Goal: Use online tool/utility: Utilize a website feature to perform a specific function

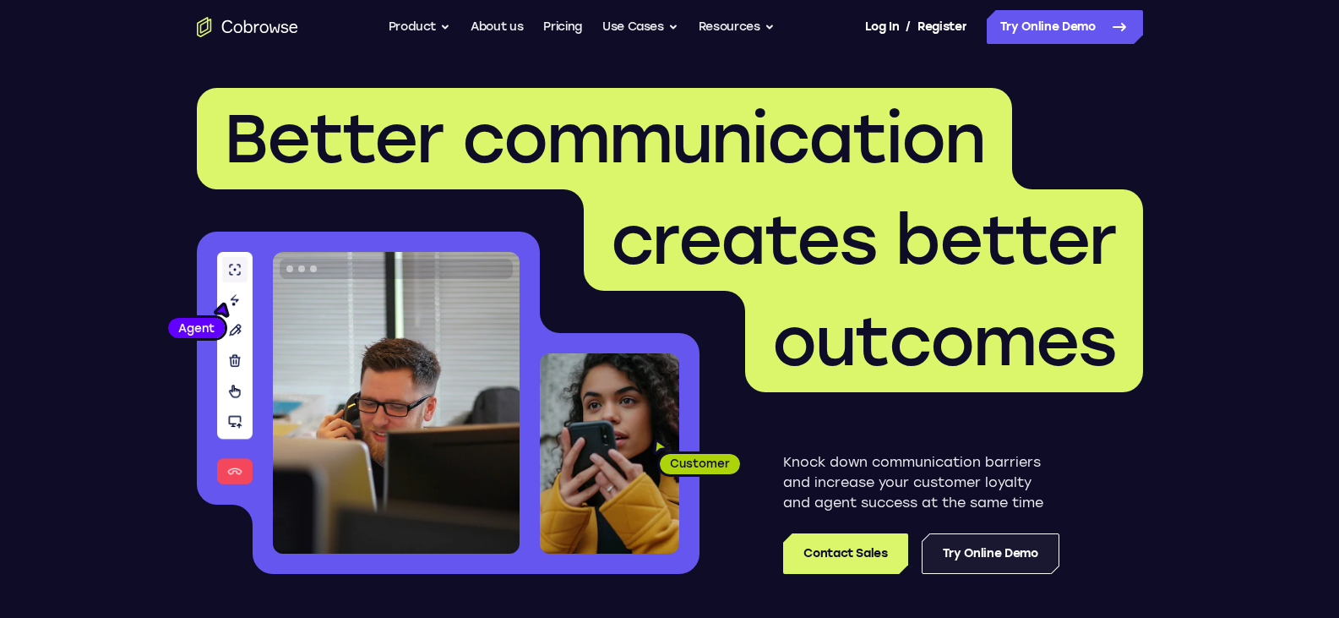
click at [970, 567] on link "Try Online Demo" at bounding box center [991, 553] width 138 height 41
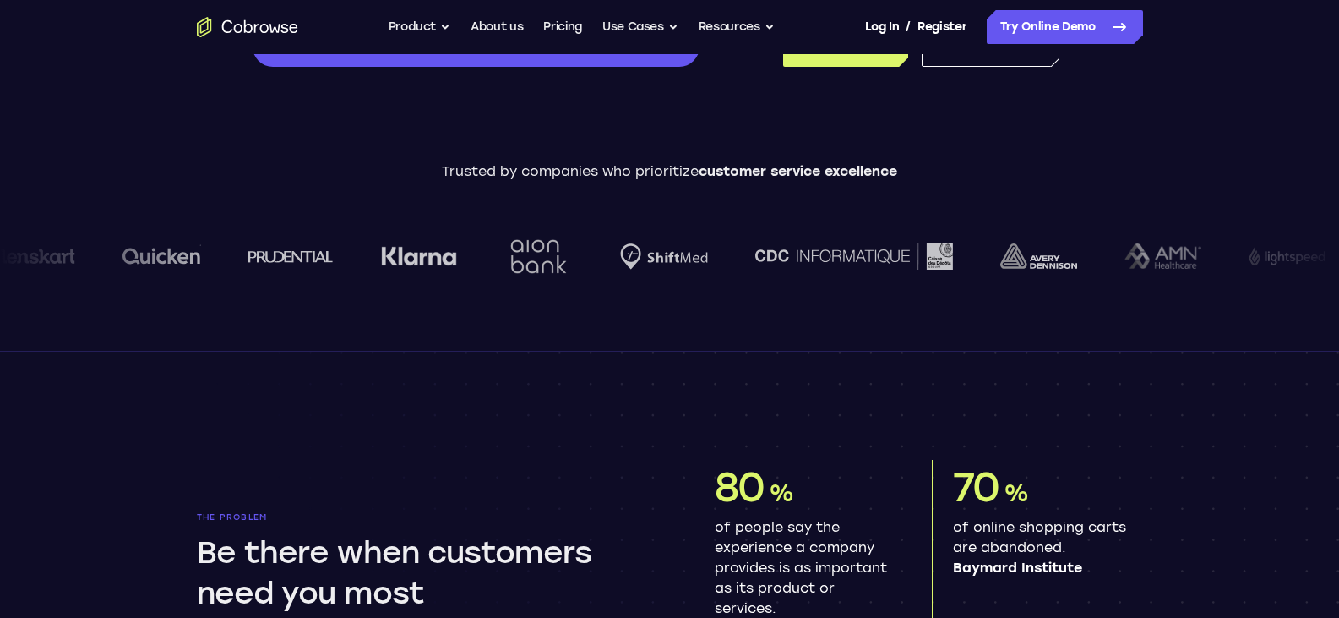
scroll to position [591, 0]
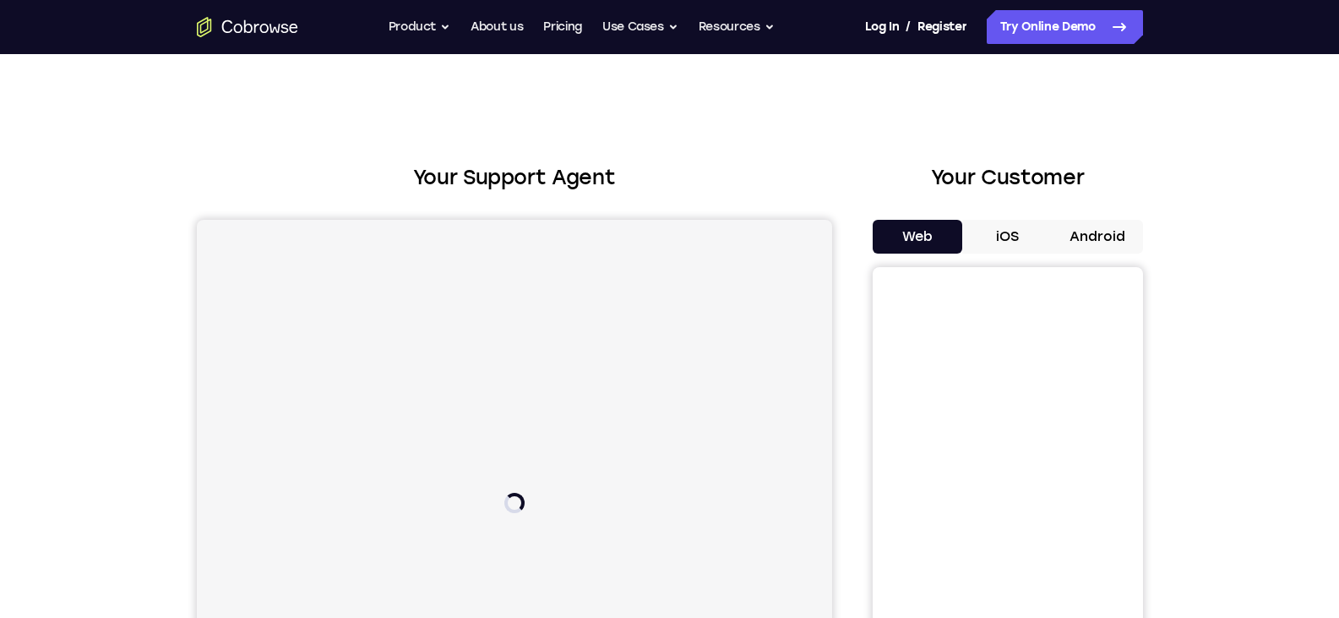
click at [998, 235] on button "iOS" at bounding box center [1007, 237] width 90 height 34
click at [1101, 241] on button "Android" at bounding box center [1098, 237] width 90 height 34
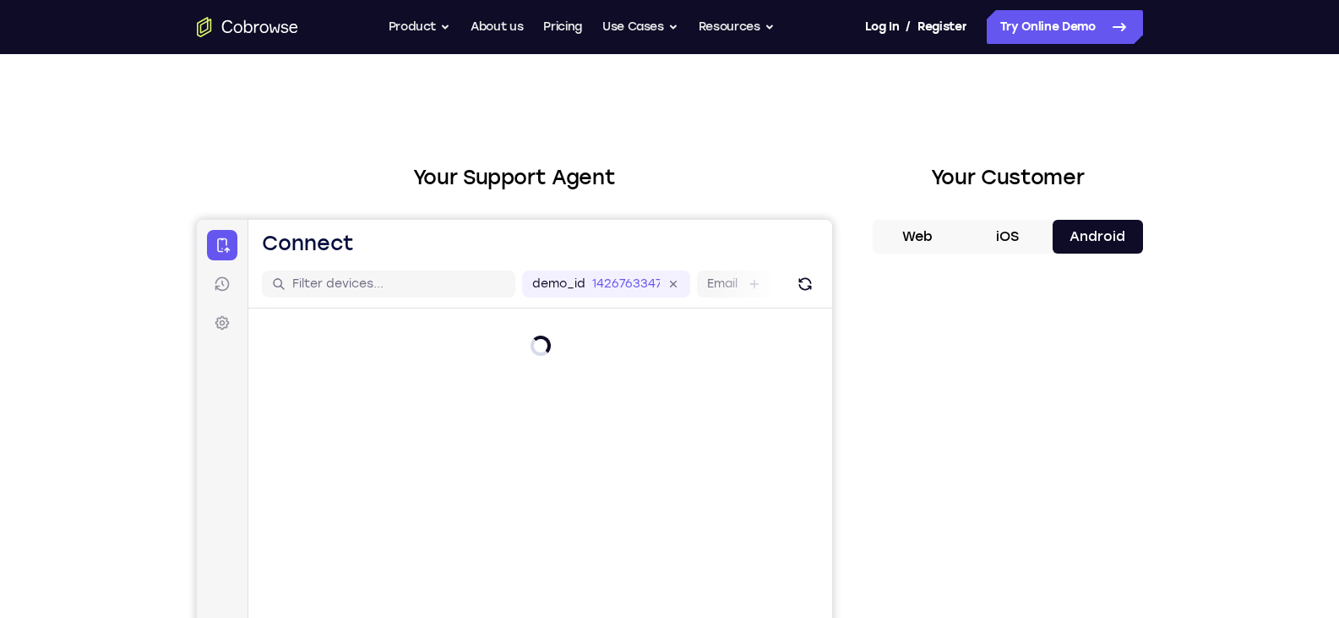
click at [944, 241] on button "Web" at bounding box center [918, 237] width 90 height 34
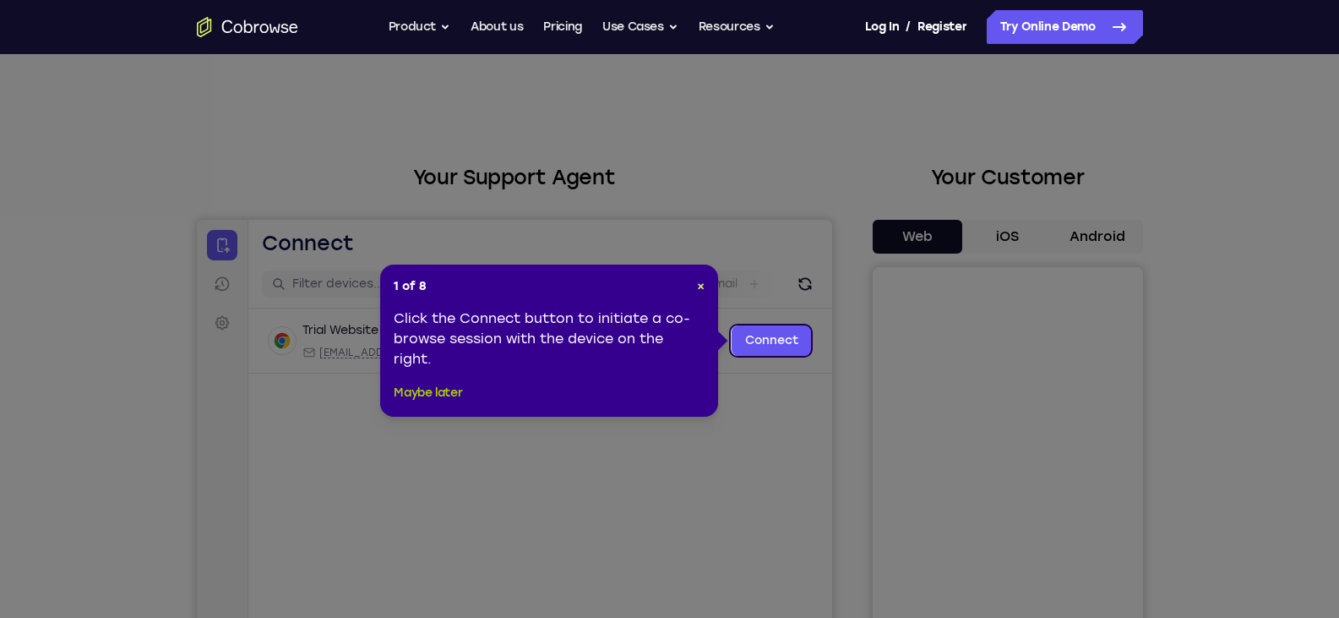
click at [433, 389] on button "Maybe later" at bounding box center [428, 393] width 68 height 20
click at [433, 389] on div "Trial Website Online [EMAIL_ADDRESS][DOMAIN_NAME] Cobrowse demo +11 more [EMAIL…" at bounding box center [540, 381] width 584 height 146
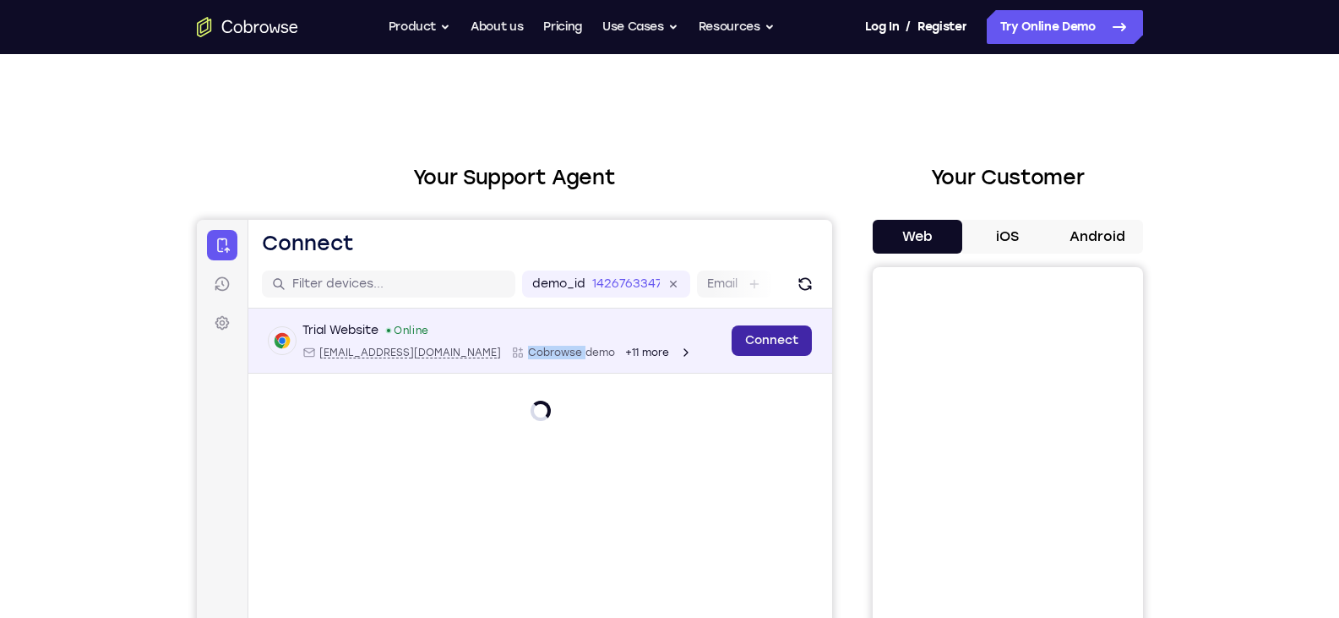
click at [769, 346] on link "Connect" at bounding box center [771, 340] width 80 height 30
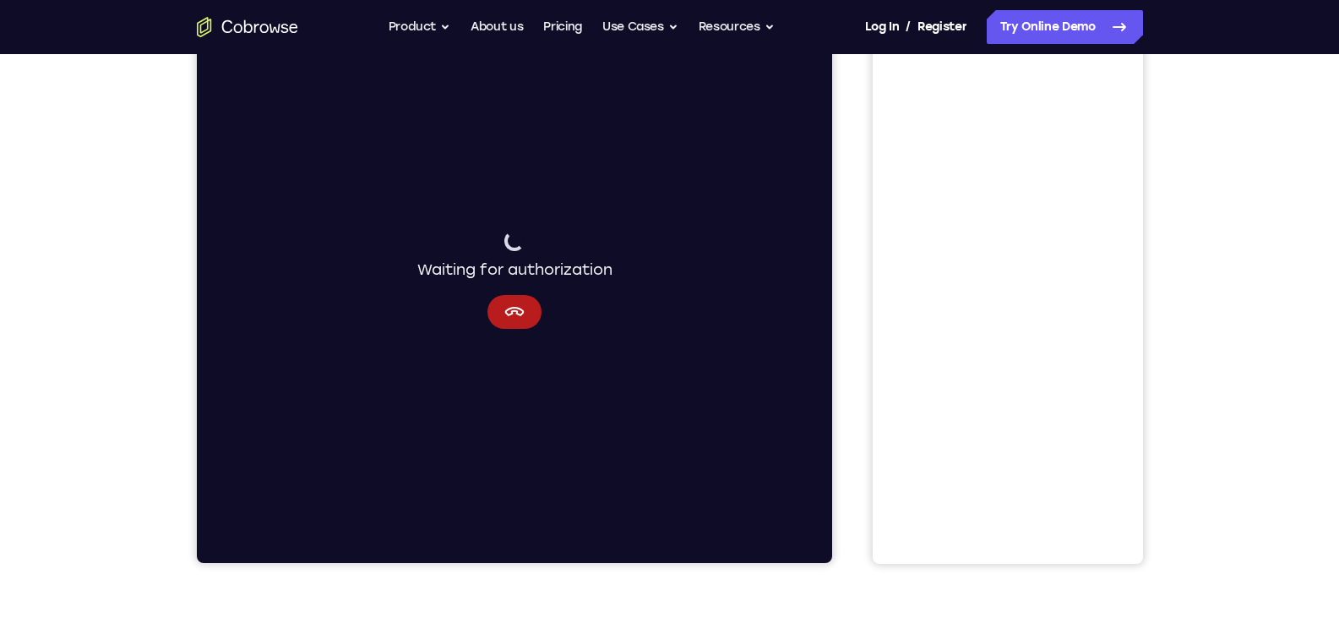
scroll to position [253, 0]
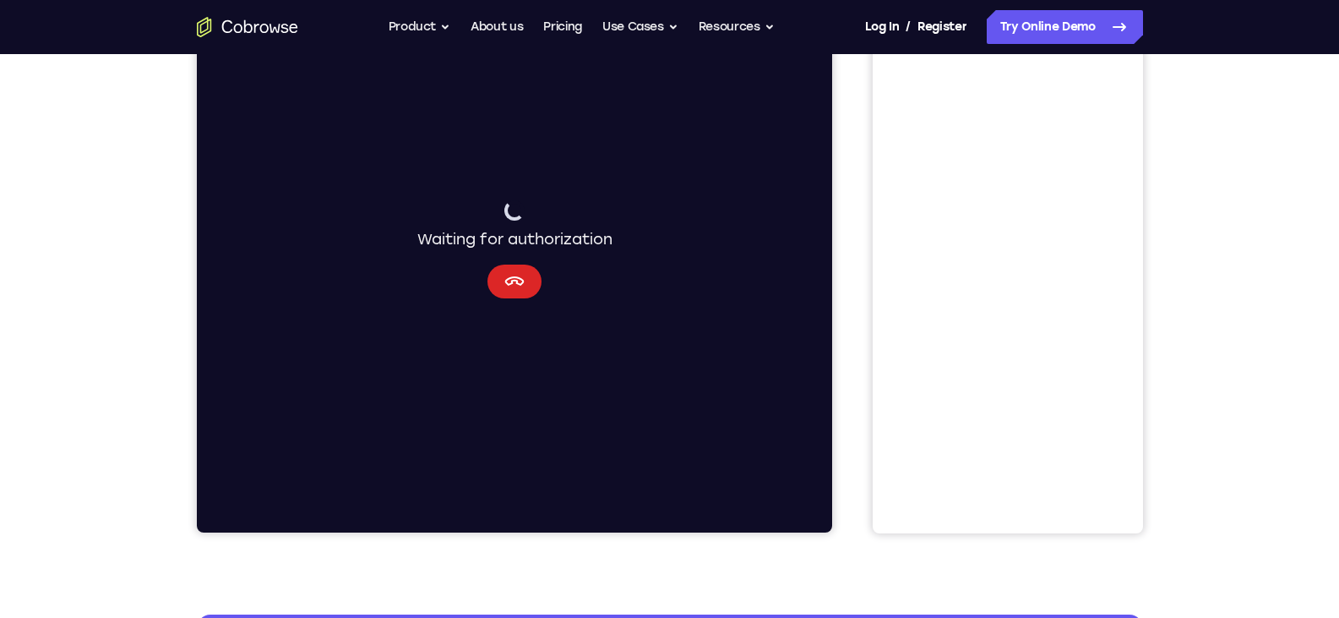
click at [524, 285] on button "Cancel" at bounding box center [514, 281] width 54 height 34
